Goal: Check status: Check status

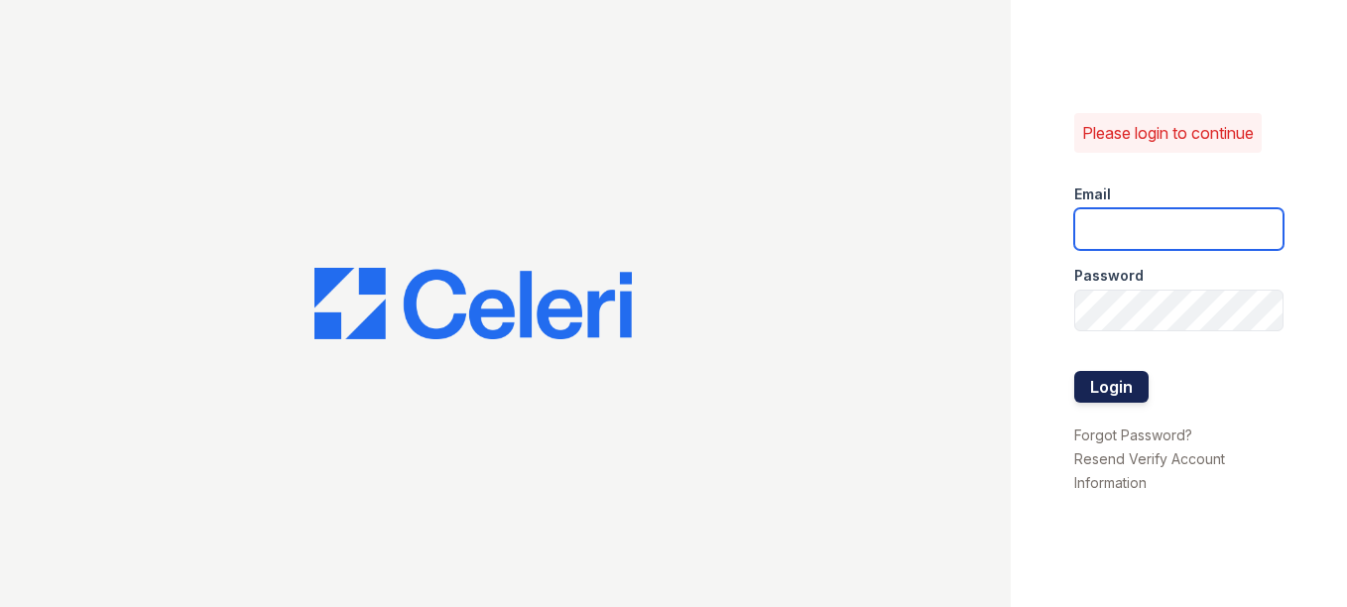
type input "[EMAIL_ADDRESS][DOMAIN_NAME]"
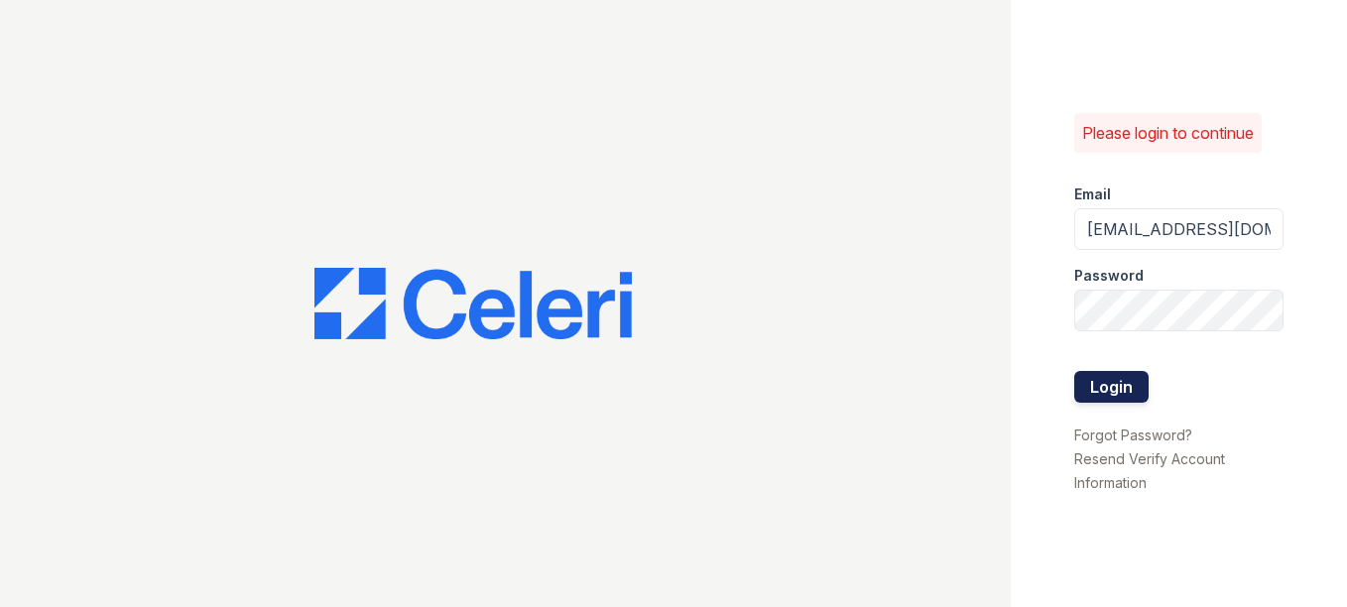
click at [1095, 374] on button "Login" at bounding box center [1111, 387] width 74 height 32
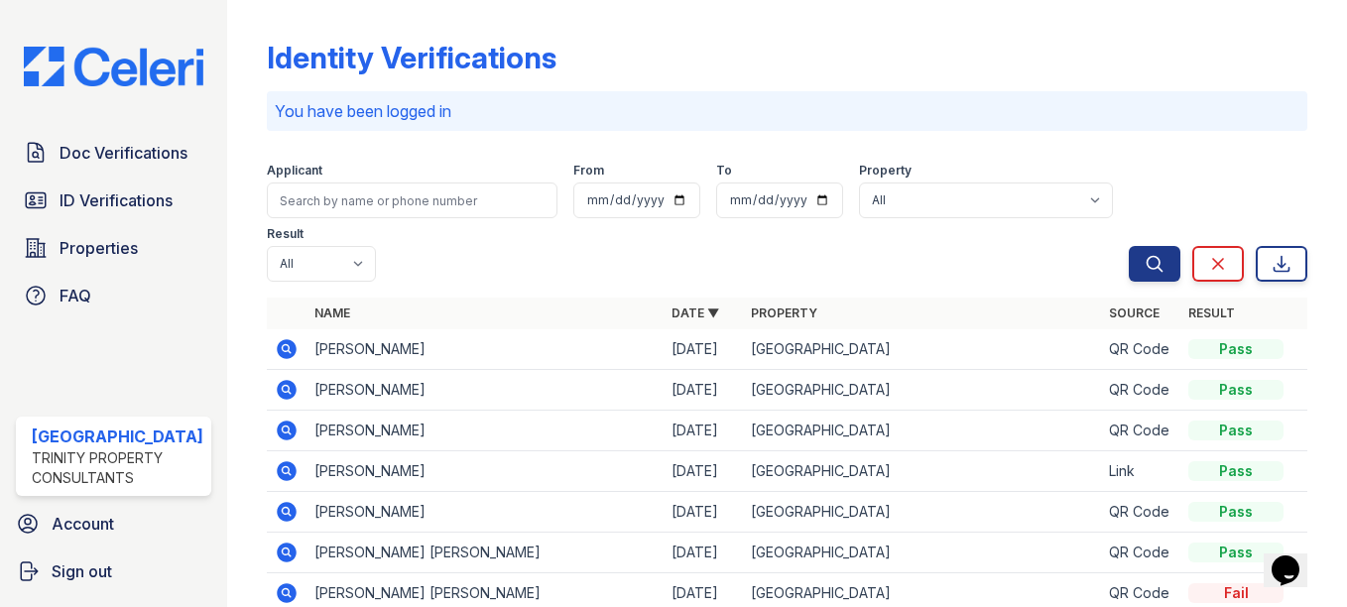
drag, startPoint x: 132, startPoint y: 197, endPoint x: 0, endPoint y: 599, distance: 422.8
click at [132, 197] on span "ID Verifications" at bounding box center [116, 200] width 113 height 24
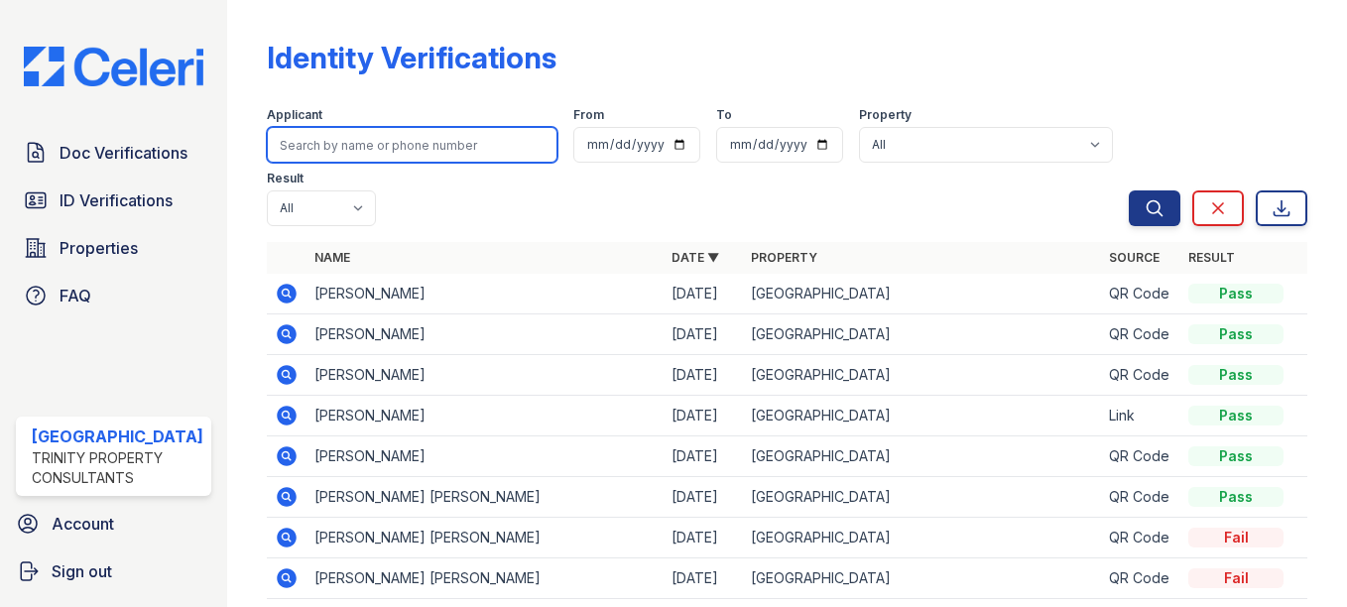
click at [381, 160] on input "search" at bounding box center [412, 145] width 291 height 36
type input "ning"
click at [1129, 190] on button "Search" at bounding box center [1155, 208] width 52 height 36
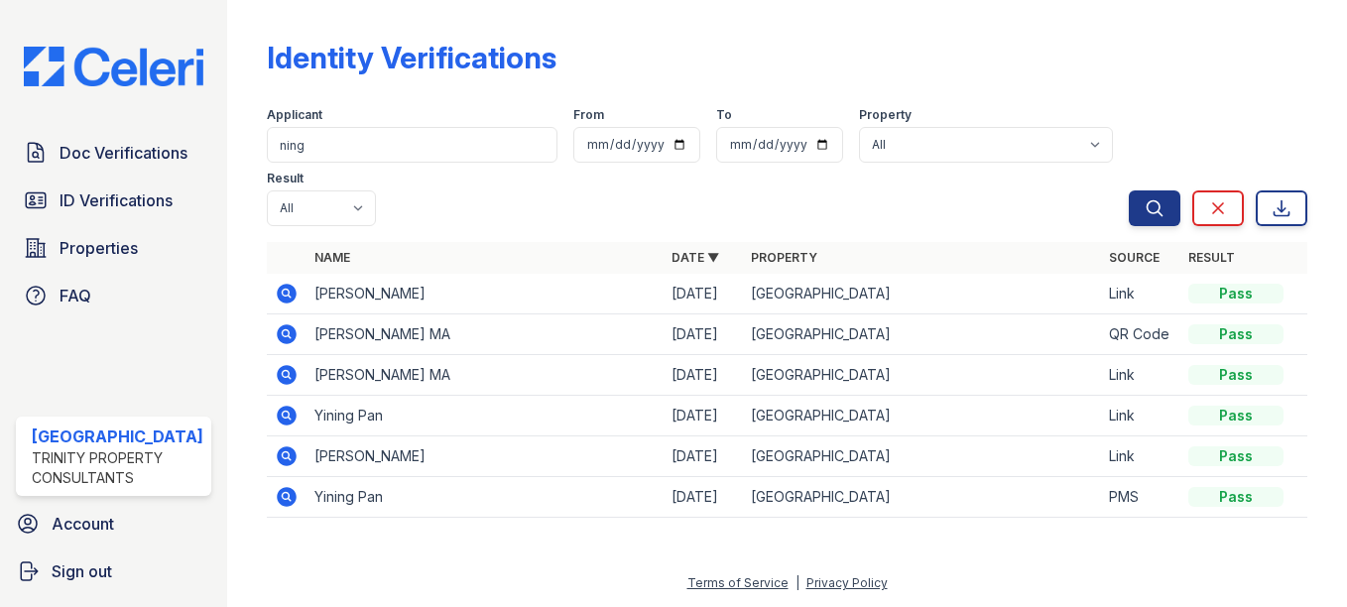
click at [277, 300] on icon at bounding box center [287, 294] width 20 height 20
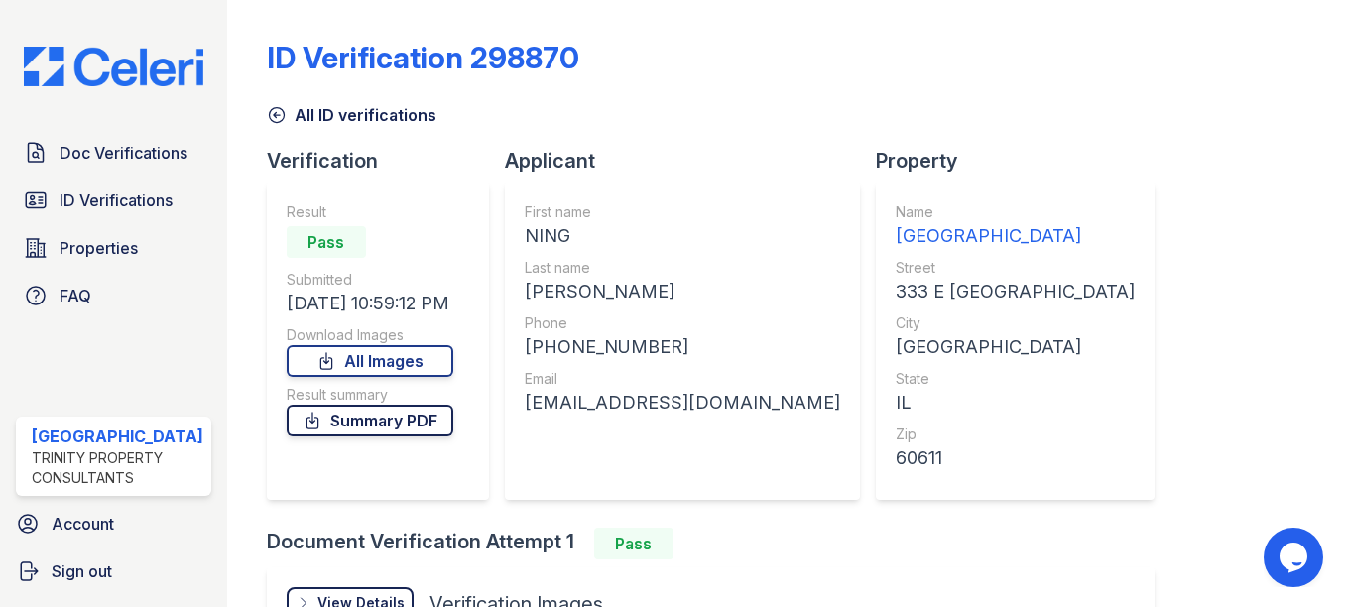
click at [364, 434] on link "Summary PDF" at bounding box center [370, 421] width 167 height 32
click at [1055, 458] on div "ID Verification 298870 All ID verifications Verification Result Pass Submitted …" at bounding box center [787, 401] width 1041 height 786
